Goal: Task Accomplishment & Management: Use online tool/utility

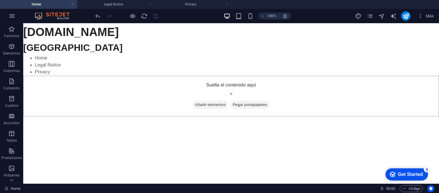
click at [51, 32] on h1 "[DOMAIN_NAME]" at bounding box center [231, 31] width 416 height 17
drag, startPoint x: 51, startPoint y: 32, endPoint x: 43, endPoint y: 36, distance: 9.7
click at [43, 36] on h1 "[DOMAIN_NAME]" at bounding box center [231, 31] width 416 height 17
drag, startPoint x: 53, startPoint y: 58, endPoint x: 98, endPoint y: 60, distance: 45.1
click at [85, 60] on div "[DOMAIN_NAME] [GEOGRAPHIC_DATA] Home Legal Notice Privacy Suelta el contenido a…" at bounding box center [231, 70] width 416 height 94
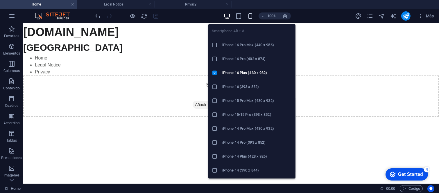
click at [253, 16] on icon "button" at bounding box center [250, 16] width 7 height 7
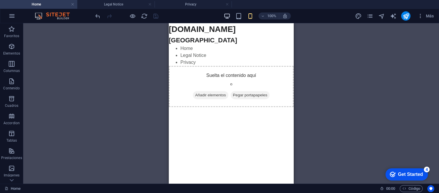
drag, startPoint x: 220, startPoint y: 15, endPoint x: 227, endPoint y: 16, distance: 7.0
click at [220, 16] on div "100% Más" at bounding box center [265, 15] width 342 height 9
click at [231, 16] on div "100%" at bounding box center [257, 15] width 67 height 9
click at [287, 15] on icon "button" at bounding box center [284, 15] width 5 height 5
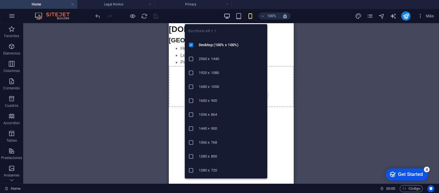
click at [229, 17] on icon "button" at bounding box center [227, 16] width 7 height 7
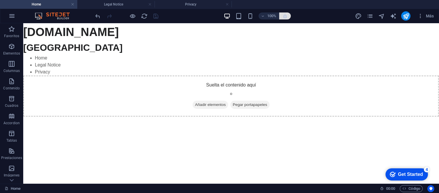
click at [286, 16] on icon "button" at bounding box center [284, 15] width 5 height 5
click at [59, 32] on h1 "[DOMAIN_NAME]" at bounding box center [231, 31] width 416 height 17
click at [19, 54] on p "Elementos" at bounding box center [11, 53] width 17 height 5
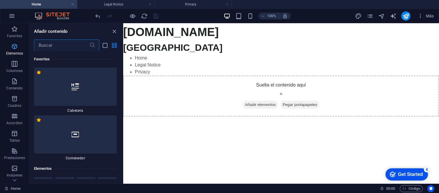
scroll to position [109, 0]
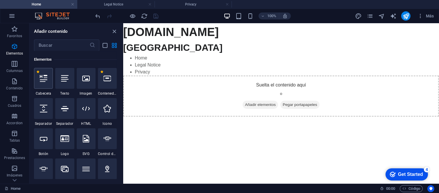
click at [45, 87] on div at bounding box center [43, 78] width 19 height 21
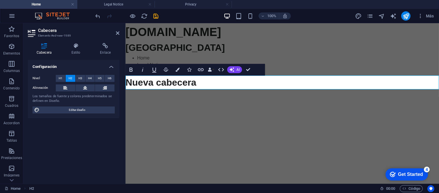
click at [161, 89] on html "[DOMAIN_NAME] [GEOGRAPHIC_DATA] Home Legal Notice Privacy Nueva cabecera" at bounding box center [281, 56] width 313 height 66
click at [122, 30] on aside "Cabecera Elemento #ed-new-1989 Cabecera Estilo Enlace Configuración Nivel H1 H2…" at bounding box center [74, 103] width 102 height 161
click at [122, 33] on aside "Cabecera Elemento #ed-new-1989 Cabecera Estilo Enlace Configuración Nivel H1 H2…" at bounding box center [74, 103] width 102 height 161
click at [117, 33] on icon at bounding box center [117, 33] width 3 height 5
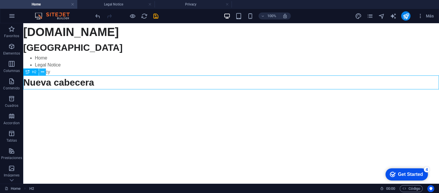
click at [41, 71] on icon at bounding box center [42, 72] width 3 height 6
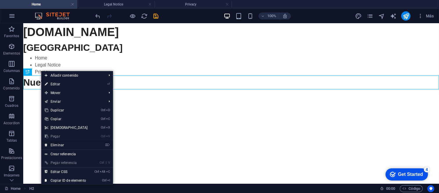
click at [86, 142] on link "⌦ Eliminar" at bounding box center [66, 145] width 50 height 9
